Goal: Navigation & Orientation: Find specific page/section

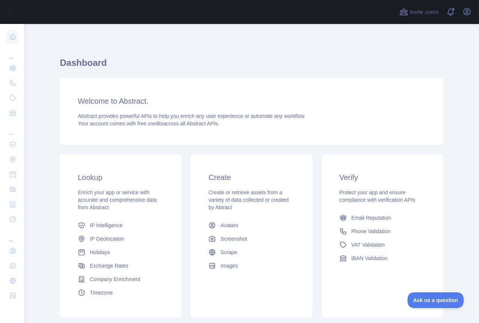
click at [253, 84] on div "Welcome to Abstract. Abstract provides powerful APIs to help you enrich any use…" at bounding box center [251, 111] width 383 height 67
